Goal: Task Accomplishment & Management: Use online tool/utility

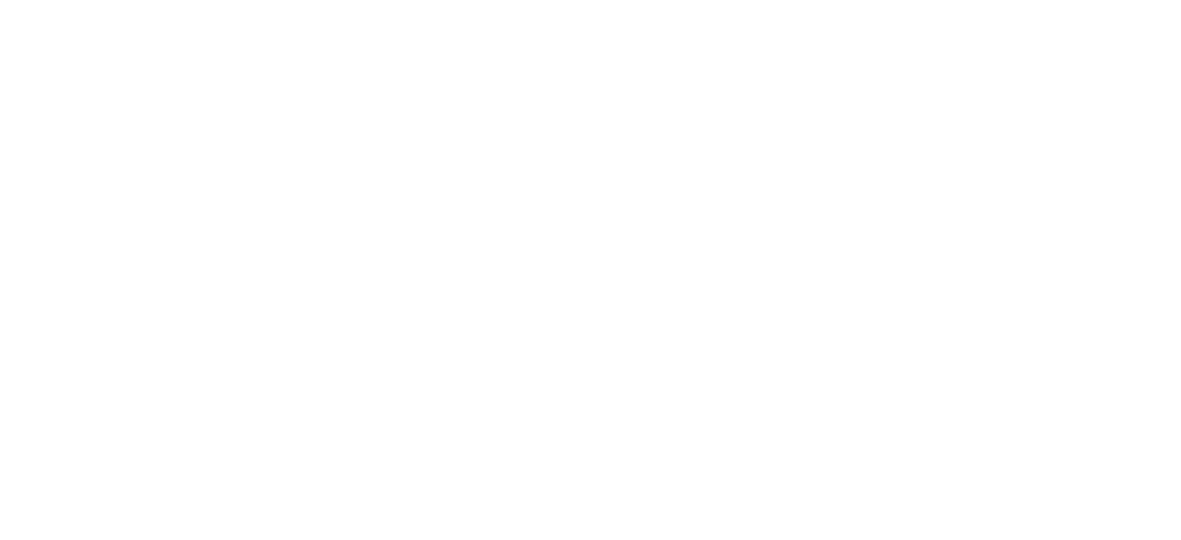
scroll to position [143, 0]
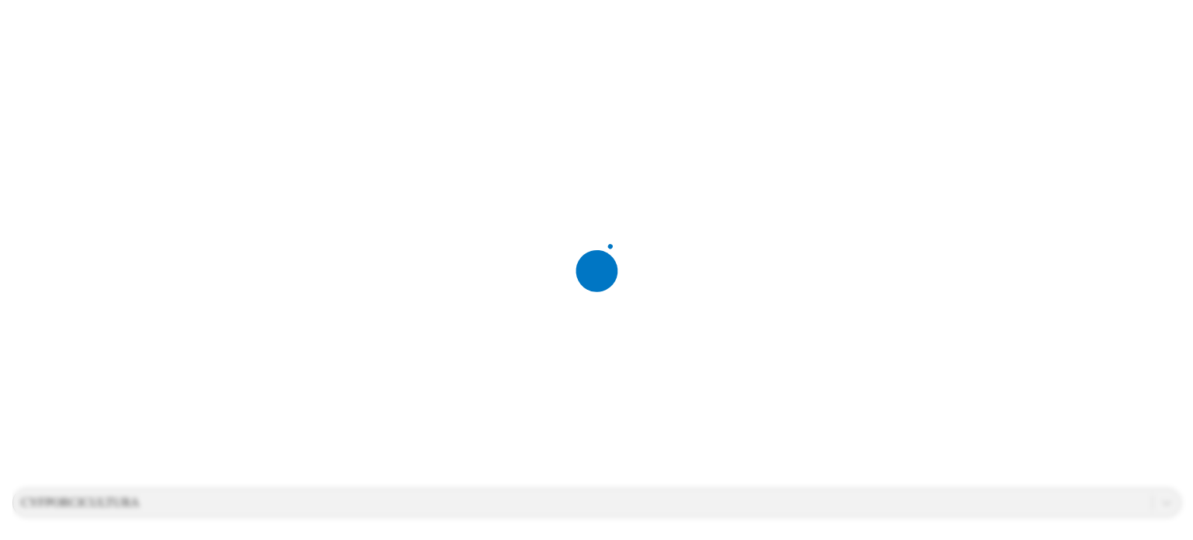
scroll to position [0, 0]
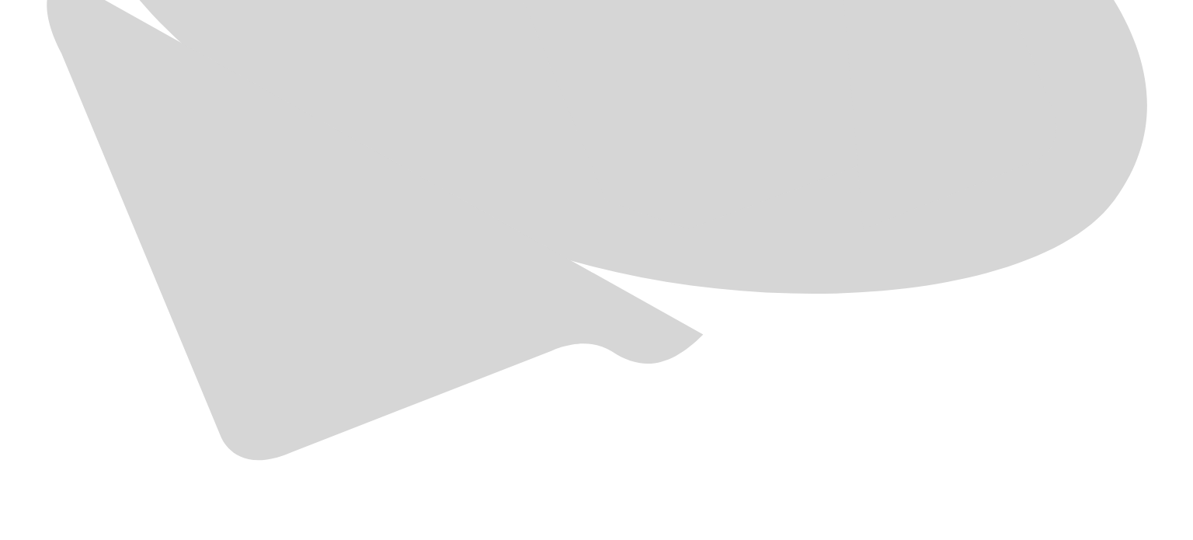
scroll to position [0, 0]
